Goal: Communication & Community: Share content

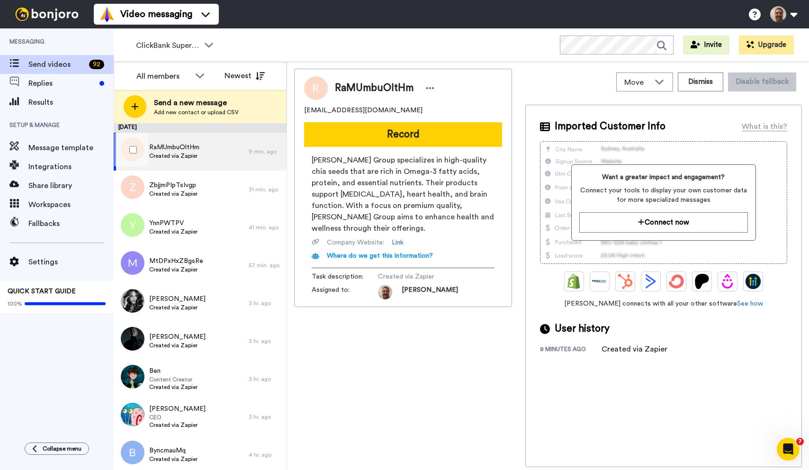
click at [137, 147] on div at bounding box center [131, 149] width 34 height 33
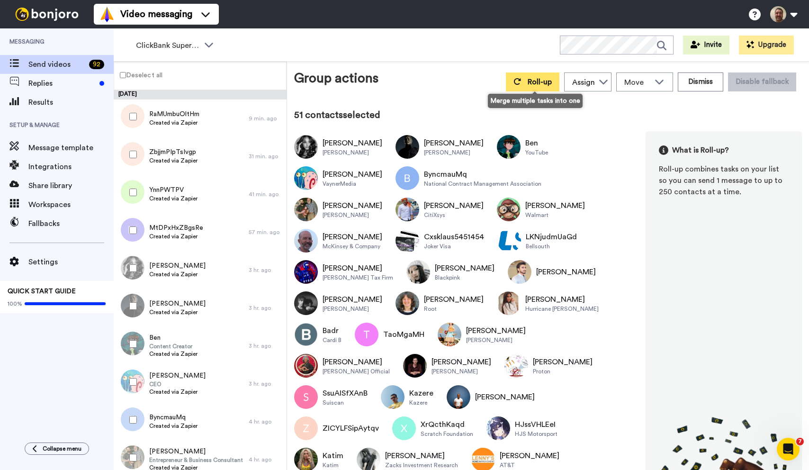
click at [544, 88] on button "Roll-up" at bounding box center [532, 81] width 53 height 19
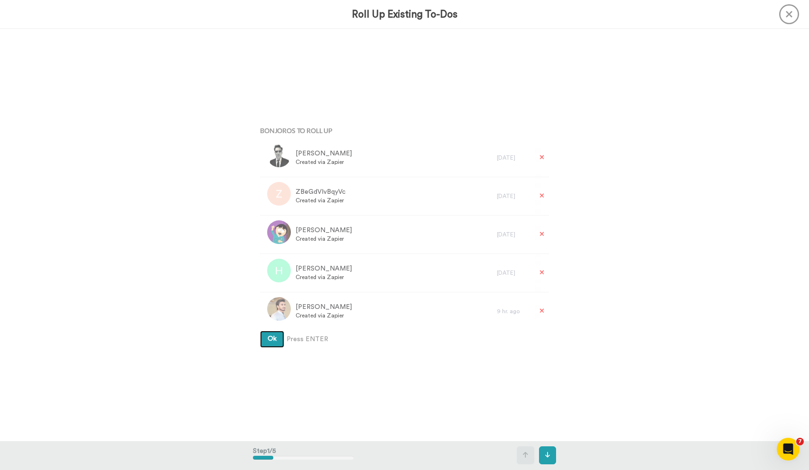
click at [260, 330] on button "Ok" at bounding box center [272, 338] width 24 height 17
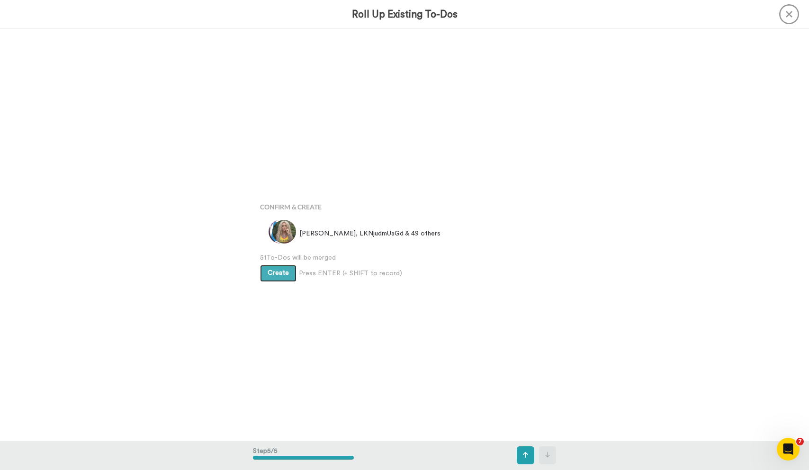
scroll to position [1646, 0]
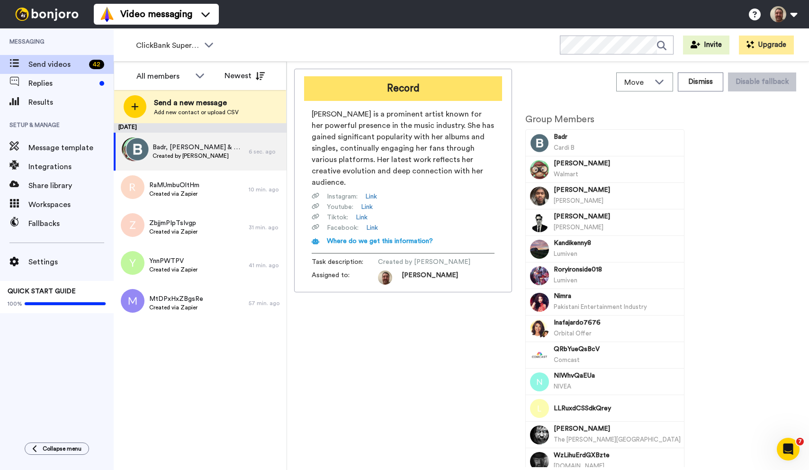
click at [398, 91] on button "Record" at bounding box center [403, 88] width 198 height 25
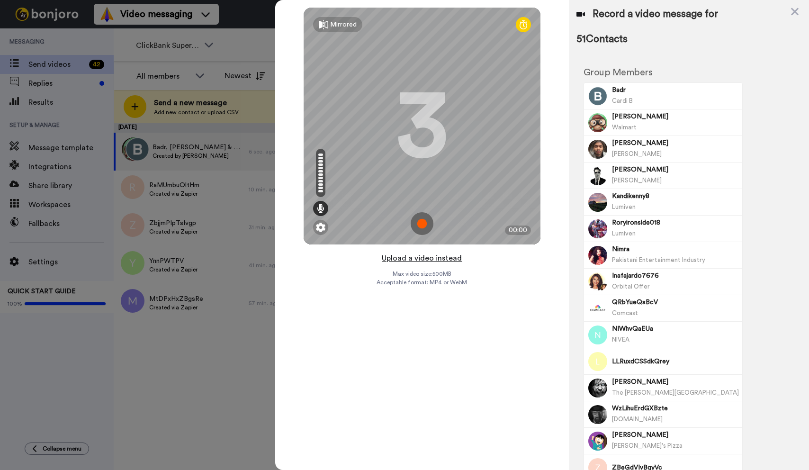
click at [422, 259] on button "Upload a video instead" at bounding box center [422, 258] width 86 height 12
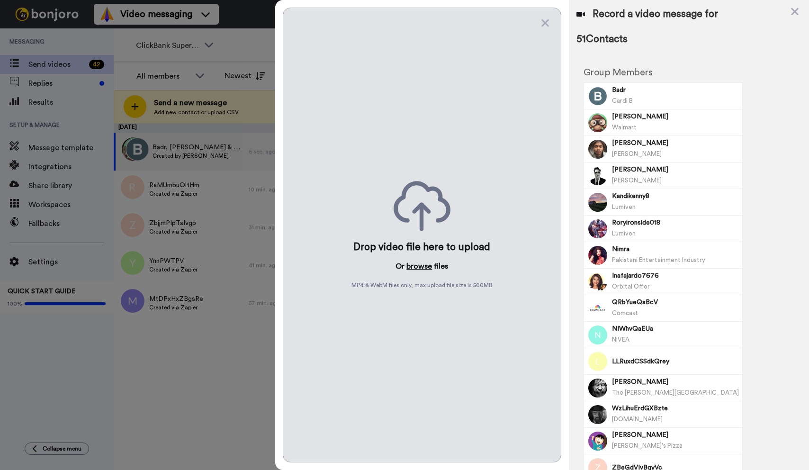
click at [419, 267] on button "browse" at bounding box center [419, 265] width 26 height 11
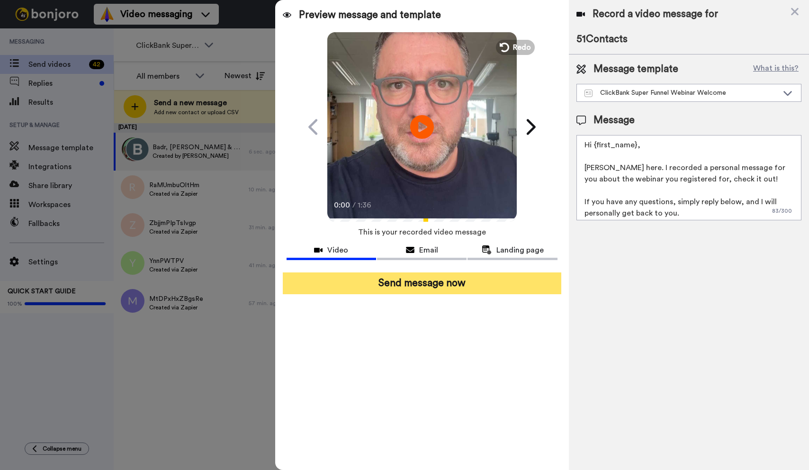
click at [472, 281] on button "Send message now" at bounding box center [422, 283] width 278 height 22
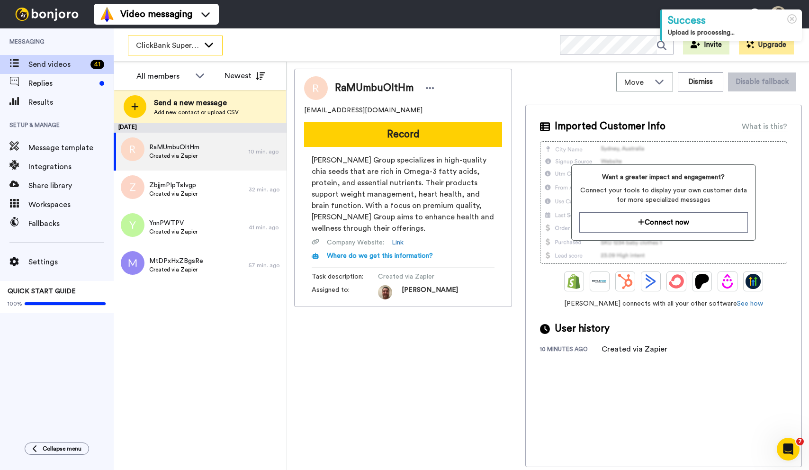
click at [187, 46] on span "ClickBank Super Funnel Webinar Registrants" at bounding box center [167, 45] width 63 height 11
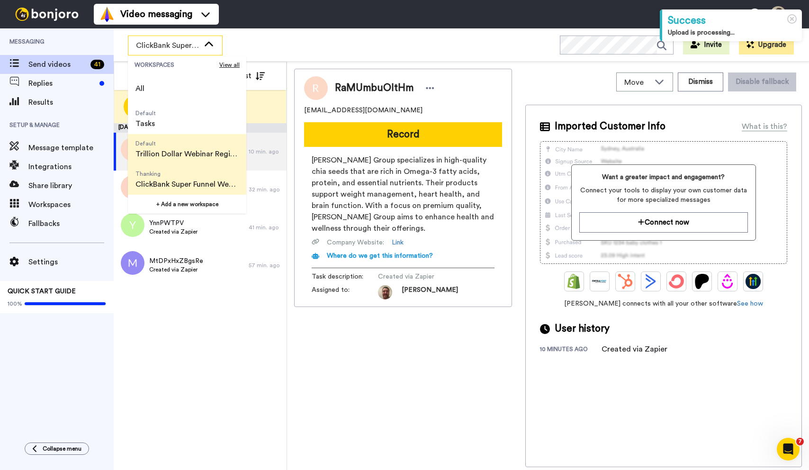
click at [179, 149] on span "Trillion Dollar Webinar Registrants" at bounding box center [186, 153] width 103 height 11
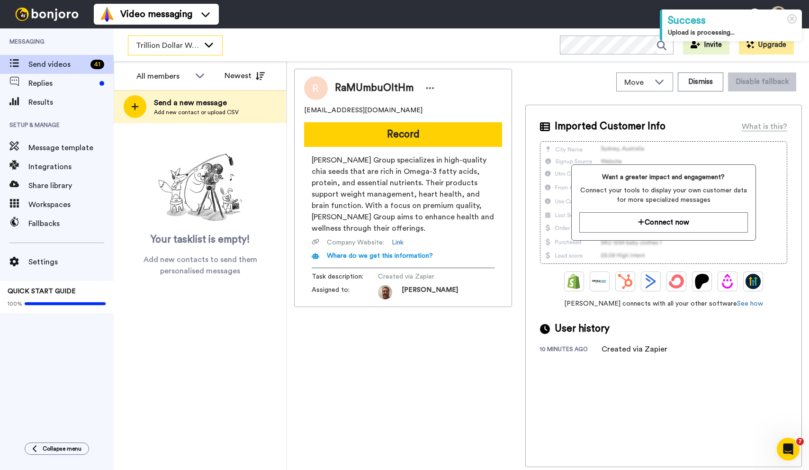
click at [190, 39] on div "Trillion Dollar Webinar Registrants" at bounding box center [175, 45] width 94 height 19
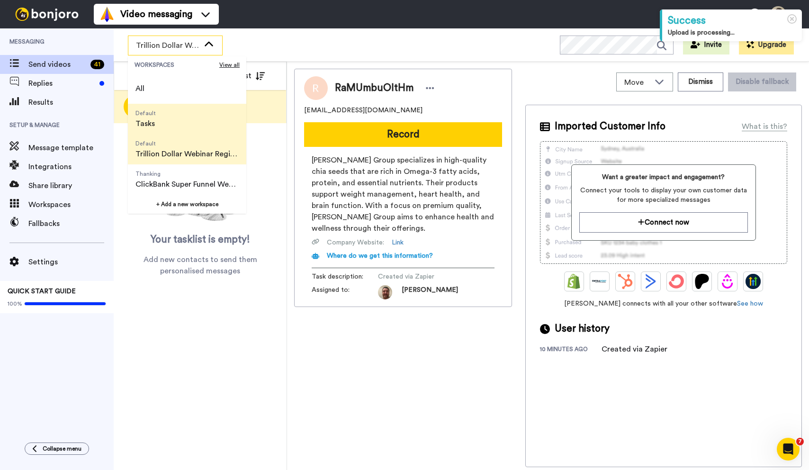
scroll to position [61, 0]
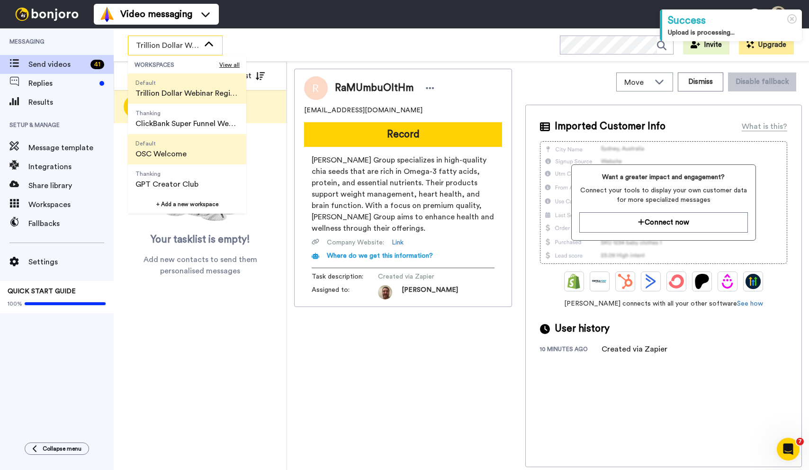
click at [175, 152] on span "OSC Welcome" at bounding box center [160, 153] width 51 height 11
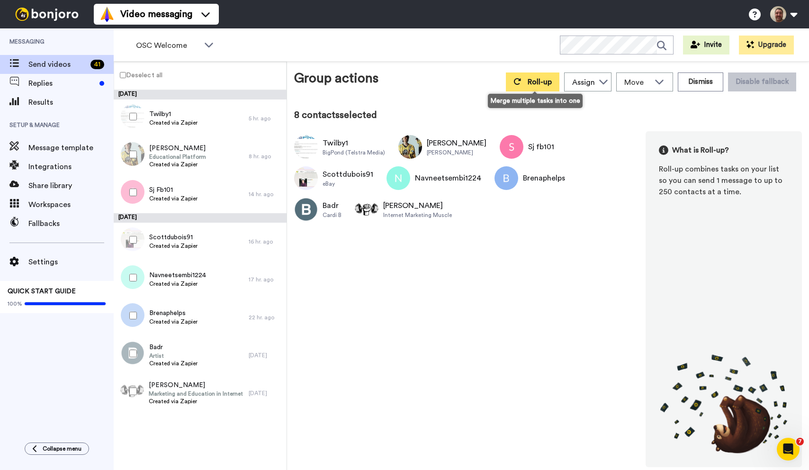
click at [528, 76] on button "Roll-up" at bounding box center [532, 81] width 53 height 19
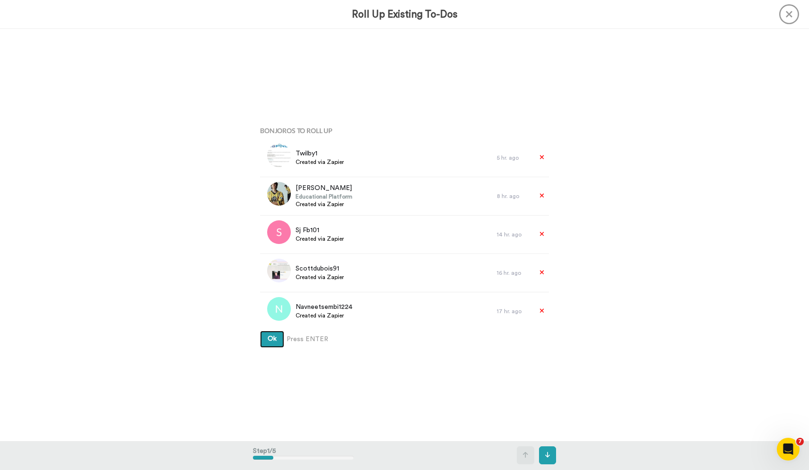
click at [260, 330] on button "Ok" at bounding box center [272, 338] width 24 height 17
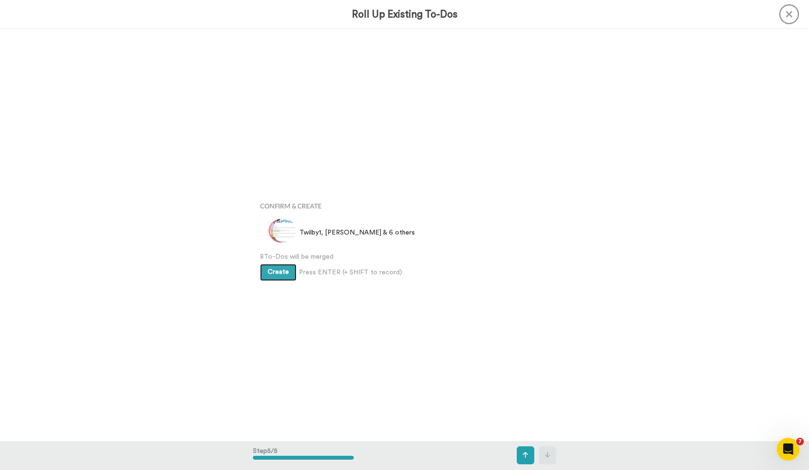
scroll to position [1646, 0]
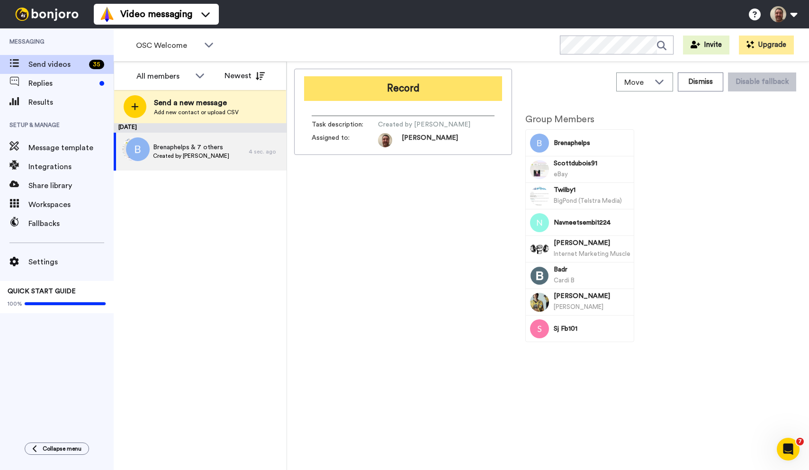
click at [400, 86] on button "Record" at bounding box center [403, 88] width 198 height 25
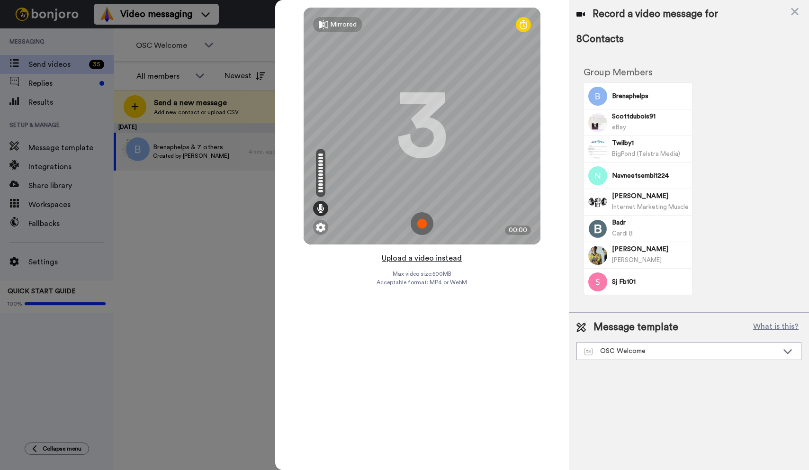
click at [419, 258] on button "Upload a video instead" at bounding box center [422, 258] width 86 height 12
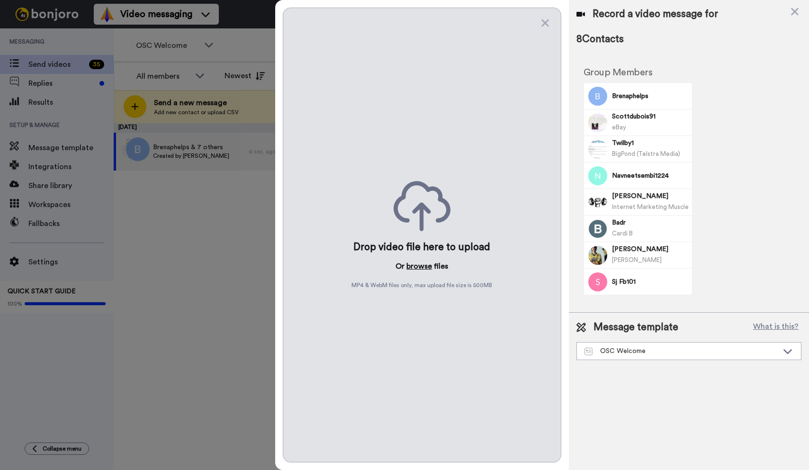
click at [418, 264] on button "browse" at bounding box center [419, 265] width 26 height 11
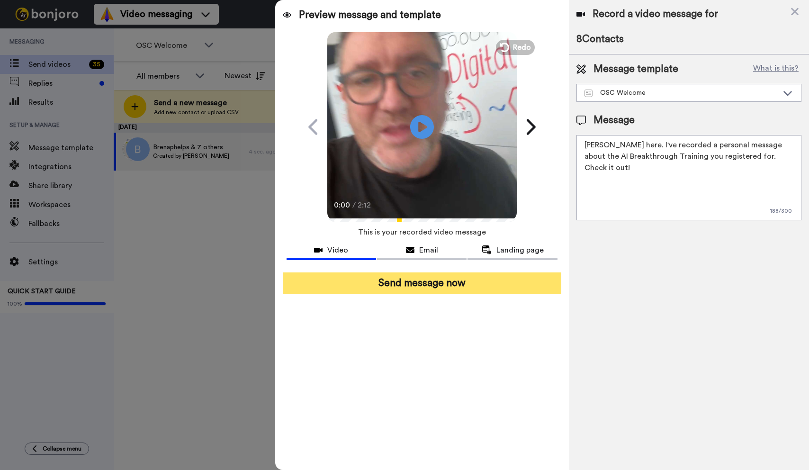
click at [433, 279] on button "Send message now" at bounding box center [422, 283] width 278 height 22
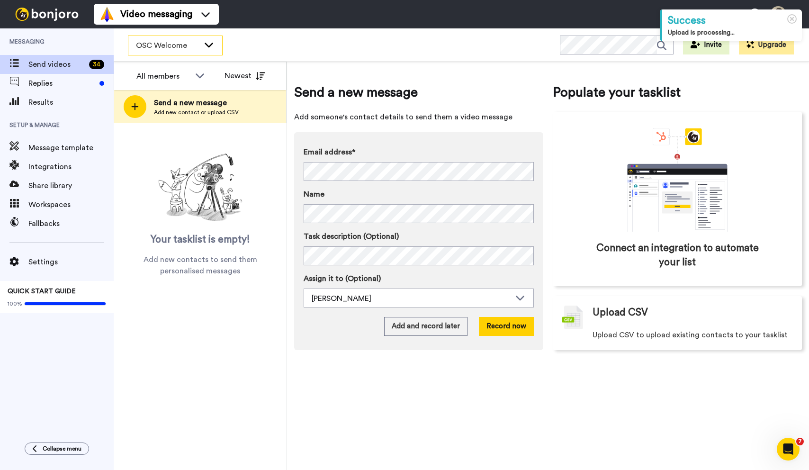
click at [213, 41] on icon at bounding box center [208, 44] width 11 height 9
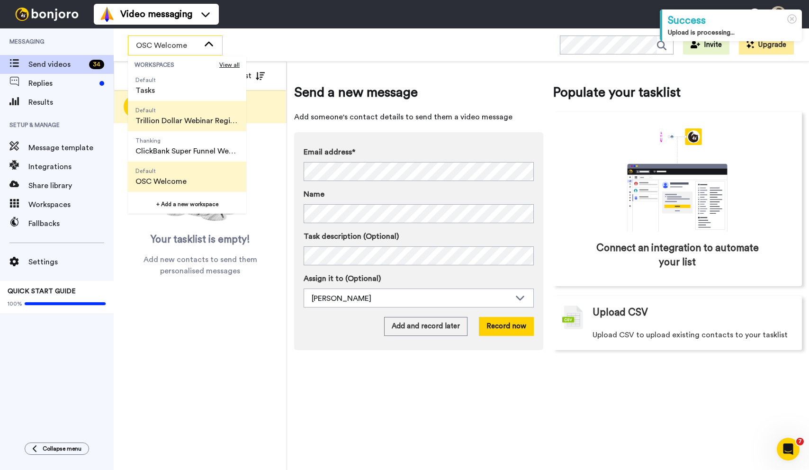
scroll to position [61, 0]
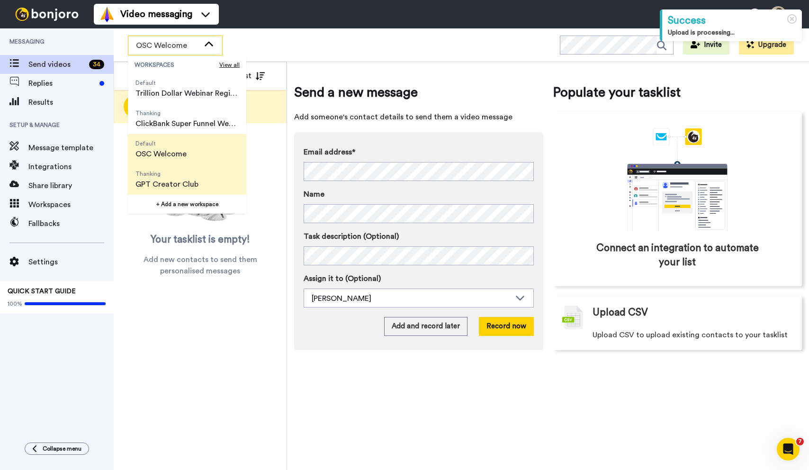
click at [179, 173] on span "Thanking" at bounding box center [166, 174] width 63 height 8
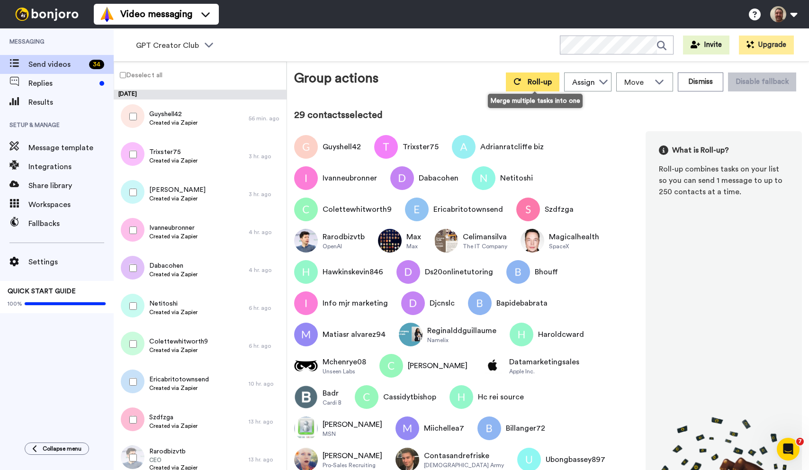
click at [532, 80] on span "Roll-up" at bounding box center [539, 82] width 24 height 8
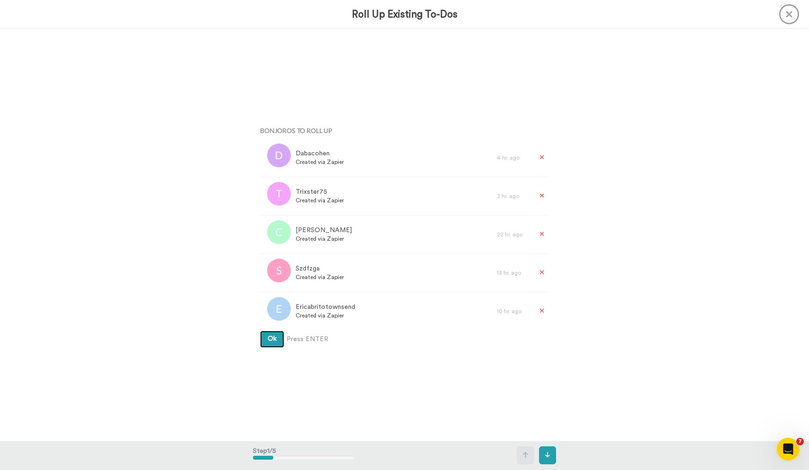
click at [260, 330] on button "Ok" at bounding box center [272, 338] width 24 height 17
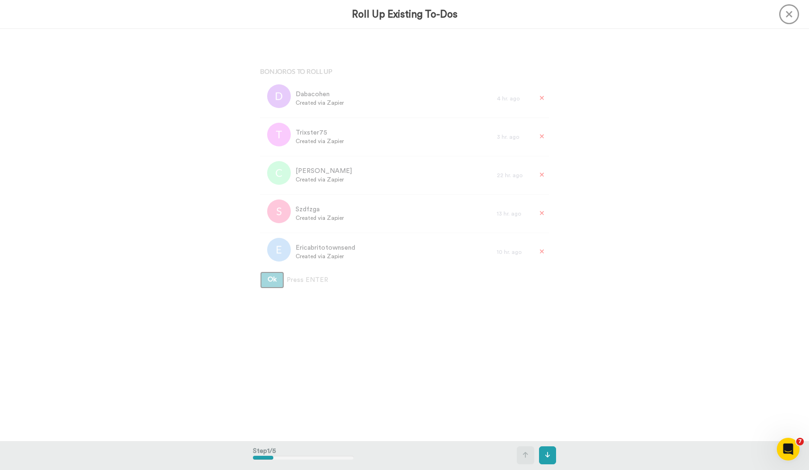
click at [260, 271] on button "Ok" at bounding box center [272, 279] width 24 height 17
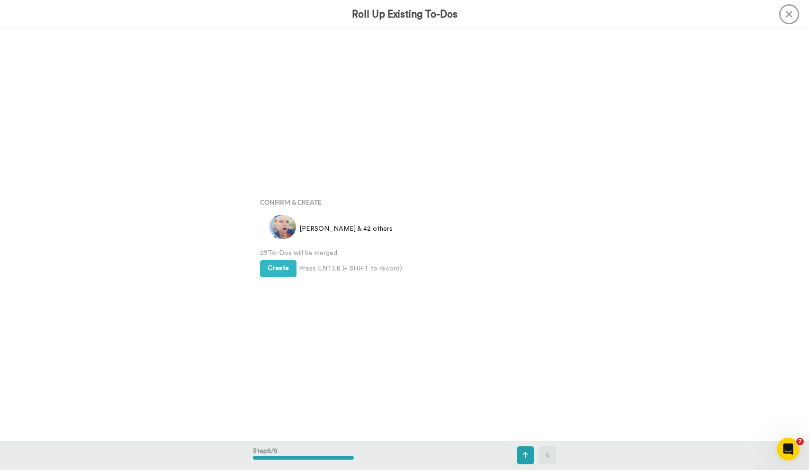
scroll to position [1646, 0]
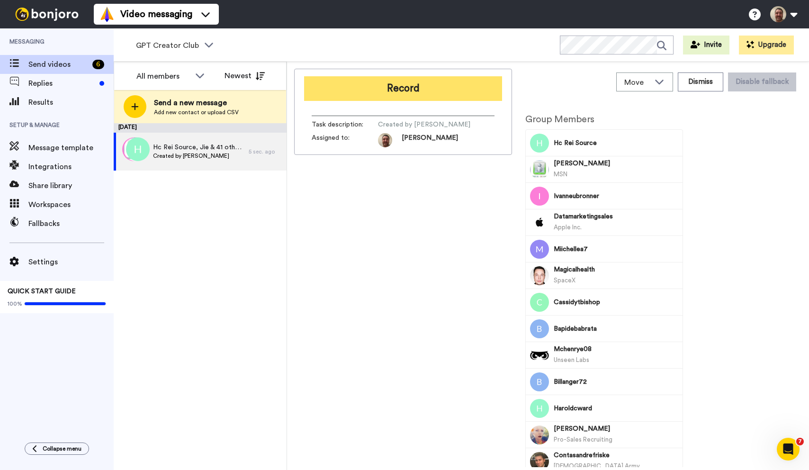
click at [406, 99] on button "Record" at bounding box center [403, 88] width 198 height 25
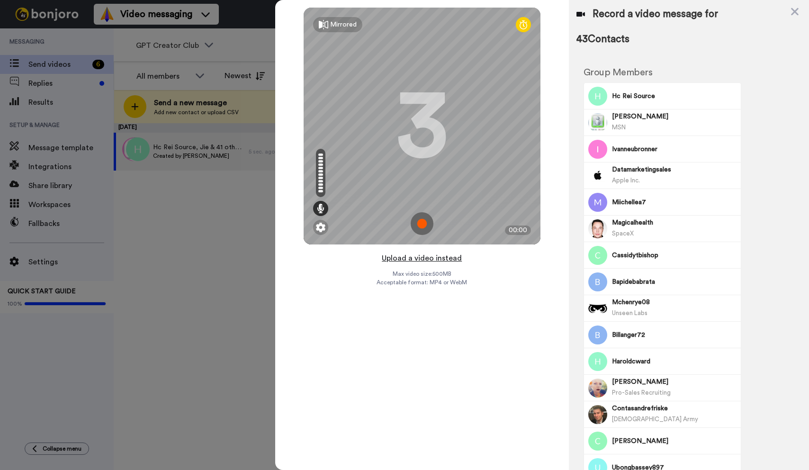
click at [421, 258] on button "Upload a video instead" at bounding box center [422, 258] width 86 height 12
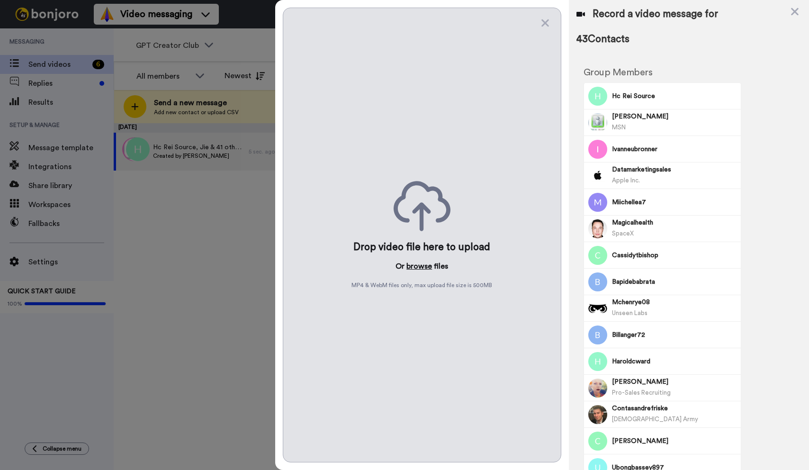
click at [414, 268] on button "browse" at bounding box center [419, 265] width 26 height 11
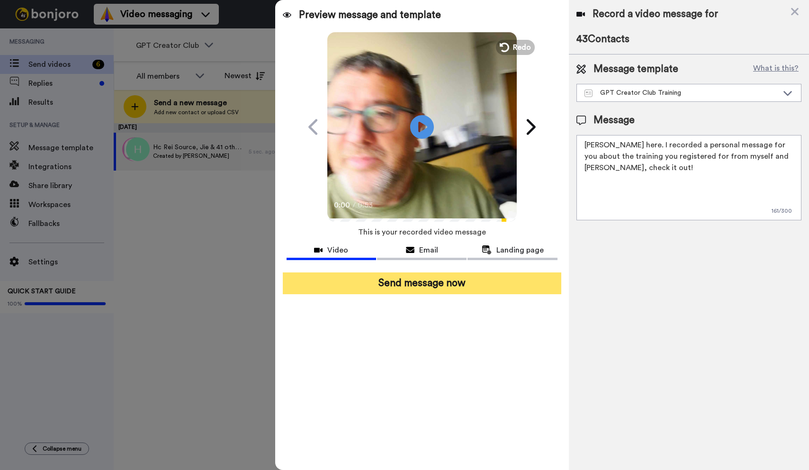
click at [445, 288] on button "Send message now" at bounding box center [422, 283] width 278 height 22
